Goal: Task Accomplishment & Management: Manage account settings

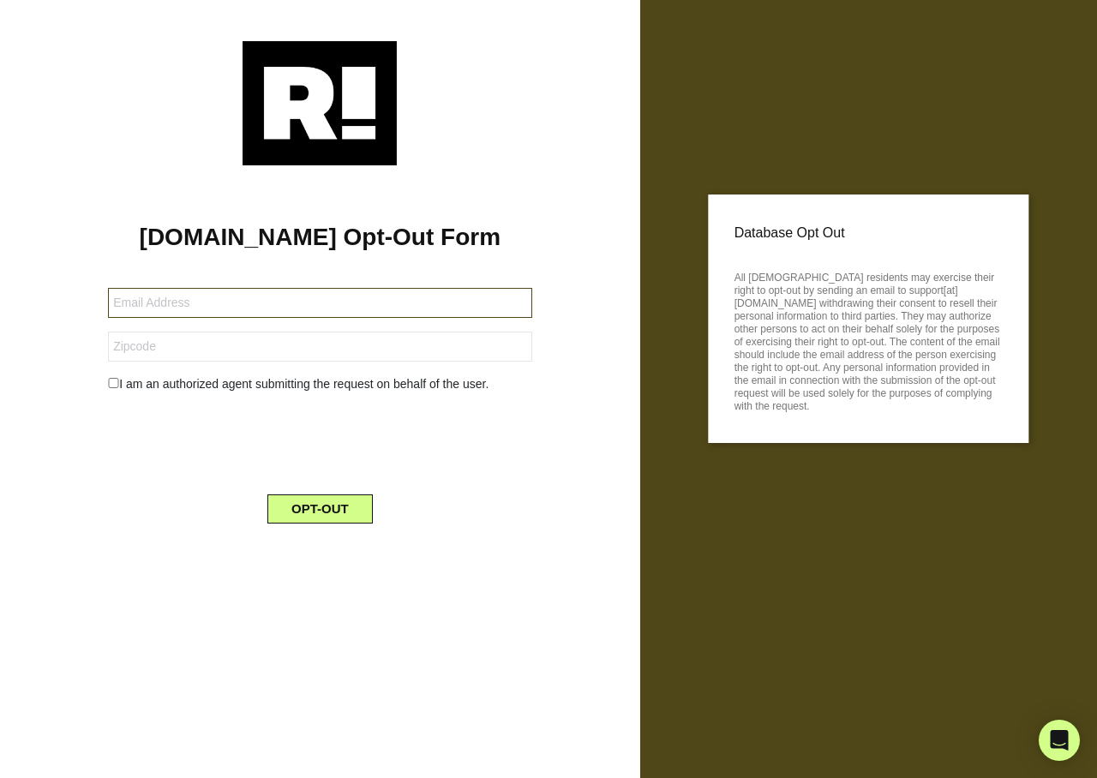
type input "[EMAIL_ADDRESS][DOMAIN_NAME]"
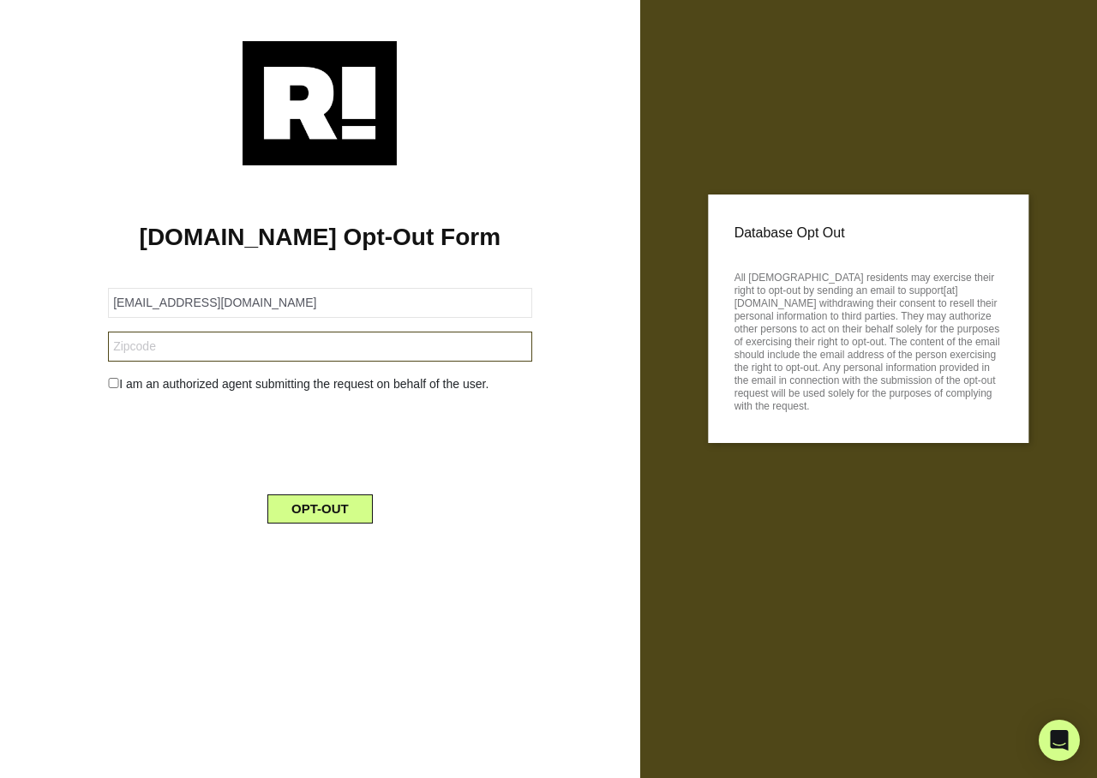
type input "96740"
